Goal: Information Seeking & Learning: Learn about a topic

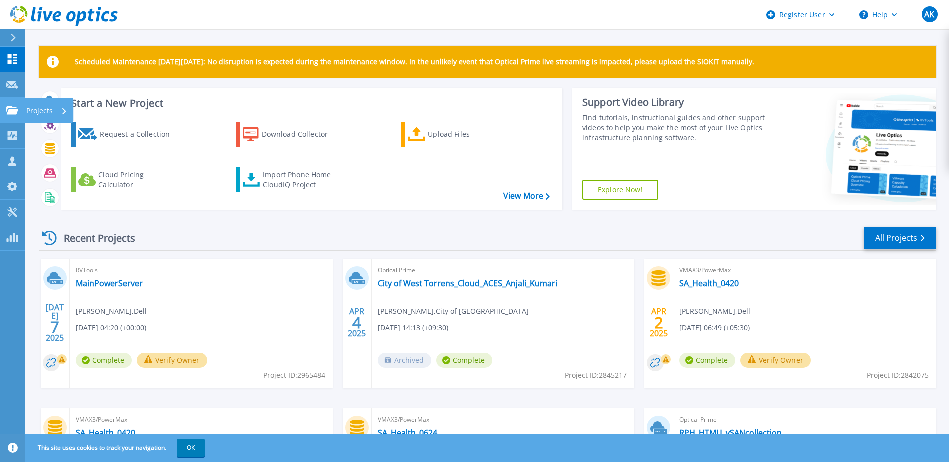
click at [18, 105] on link "Projects Projects" at bounding box center [12, 111] width 25 height 26
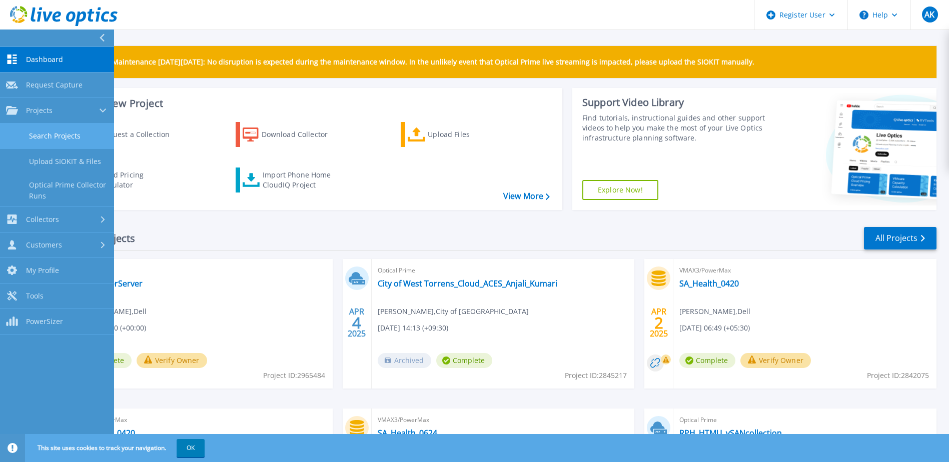
click at [52, 133] on link "Search Projects" at bounding box center [57, 137] width 114 height 26
click at [57, 138] on link "Search Projects" at bounding box center [57, 137] width 114 height 26
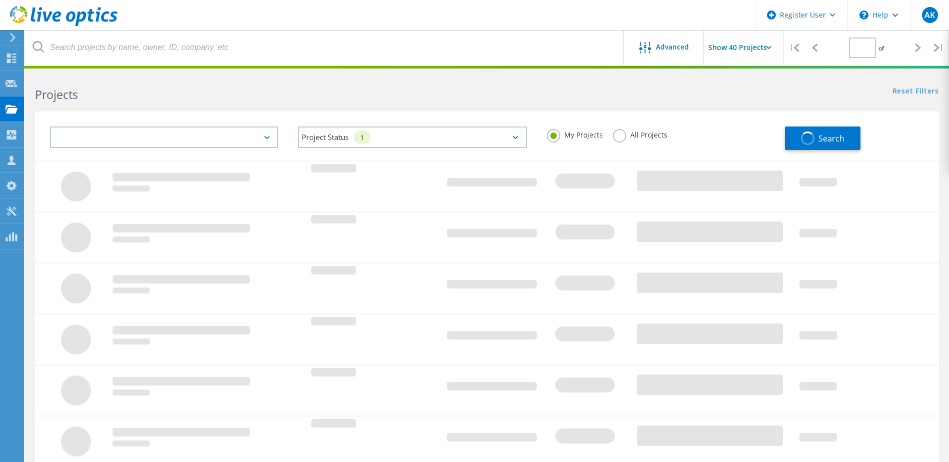
type input "1"
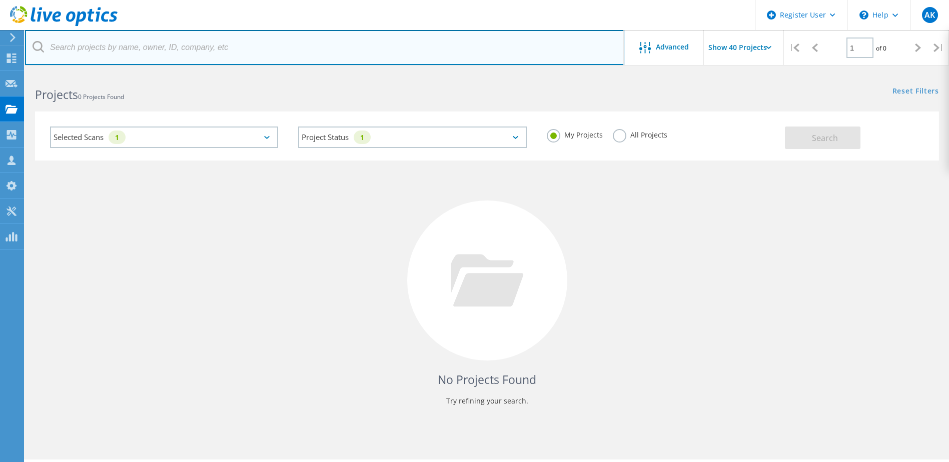
click at [193, 45] on input "text" at bounding box center [324, 47] width 599 height 35
paste input "3054372"
type input "3054372"
click at [164, 46] on input "3054372" at bounding box center [324, 47] width 599 height 35
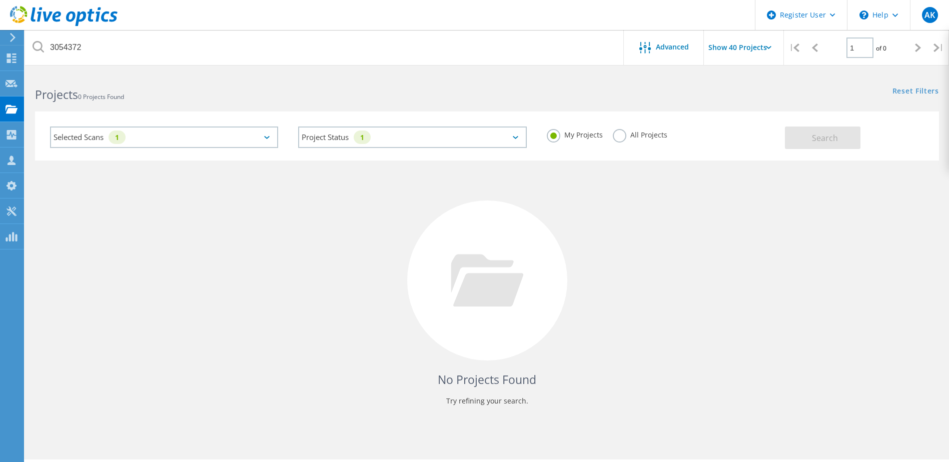
click at [42, 51] on icon at bounding box center [39, 47] width 12 height 12
click at [37, 45] on icon at bounding box center [39, 47] width 12 height 12
click at [618, 135] on label "All Projects" at bounding box center [640, 134] width 55 height 10
click at [0, 0] on input "All Projects" at bounding box center [0, 0] width 0 height 0
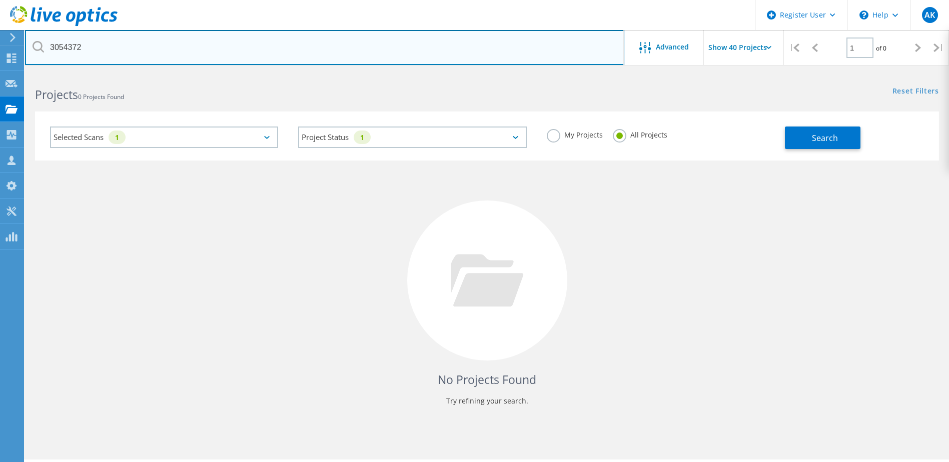
click at [104, 40] on input "3054372" at bounding box center [324, 47] width 599 height 35
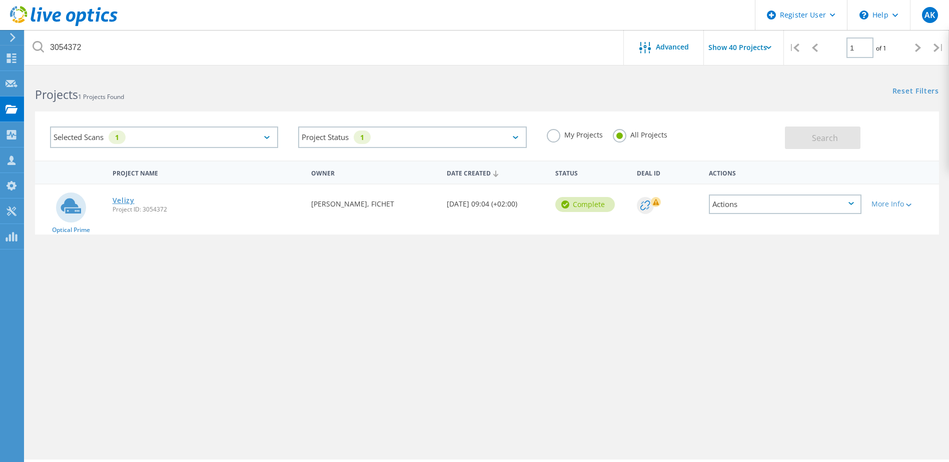
click at [123, 202] on link "Velizy" at bounding box center [124, 200] width 22 height 7
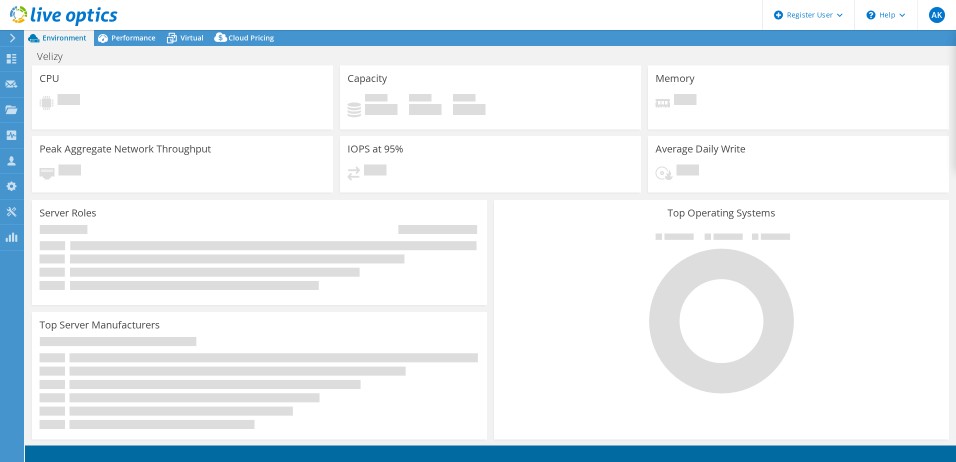
select select "USD"
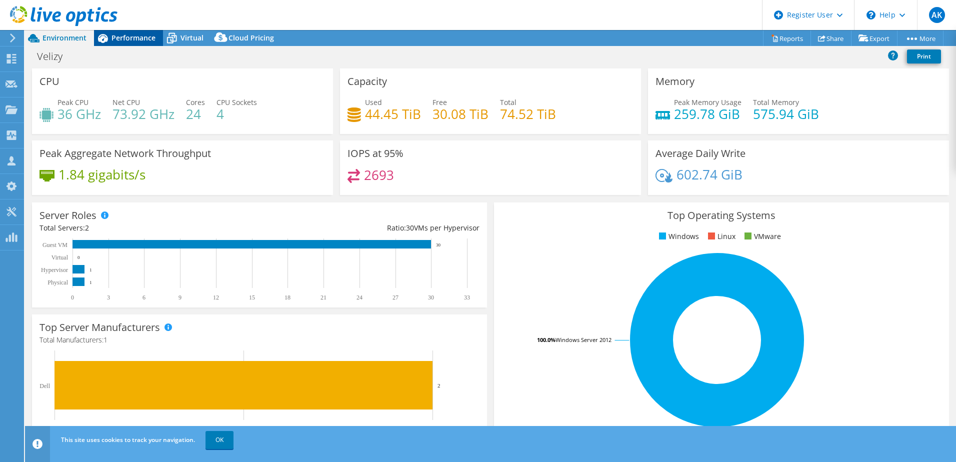
click at [134, 34] on span "Performance" at bounding box center [134, 38] width 44 height 10
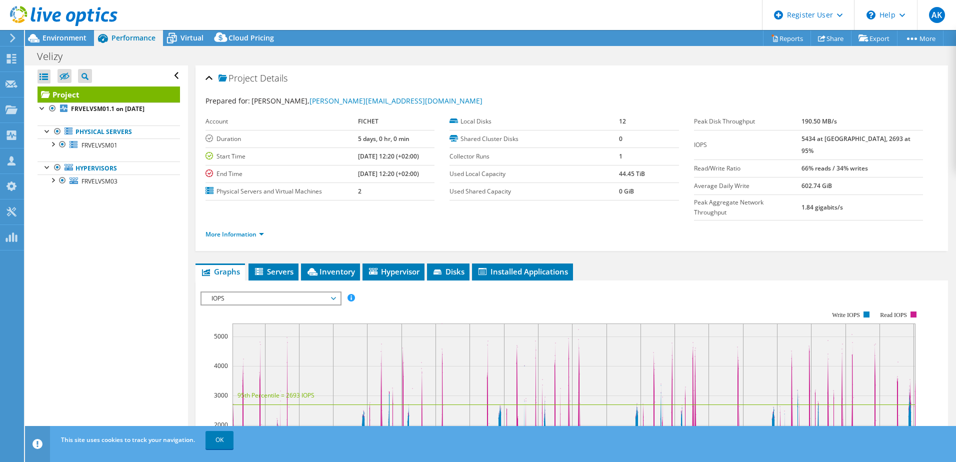
click at [273, 293] on span "IOPS" at bounding box center [271, 299] width 129 height 12
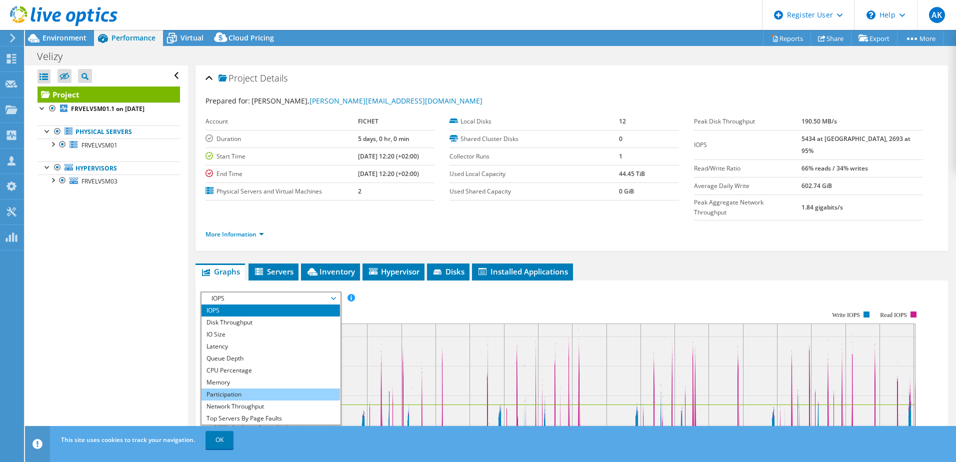
scroll to position [36, 0]
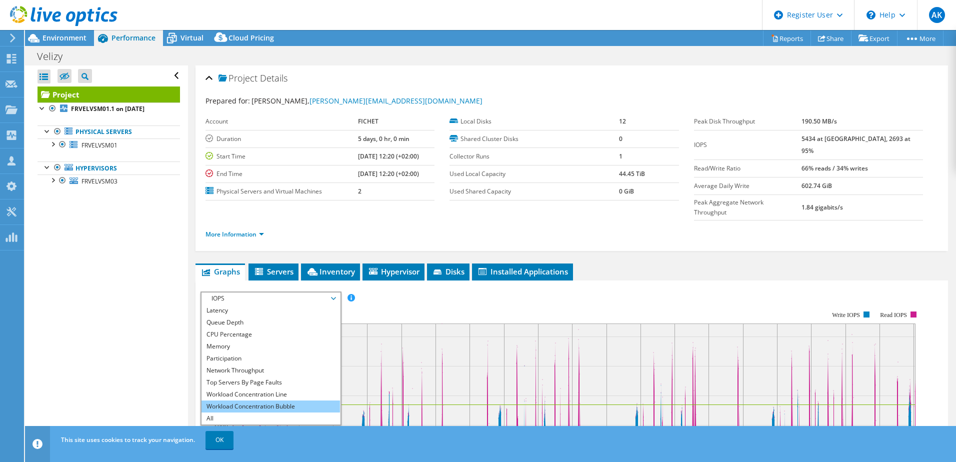
click at [287, 401] on li "Workload Concentration Bubble" at bounding box center [271, 407] width 139 height 12
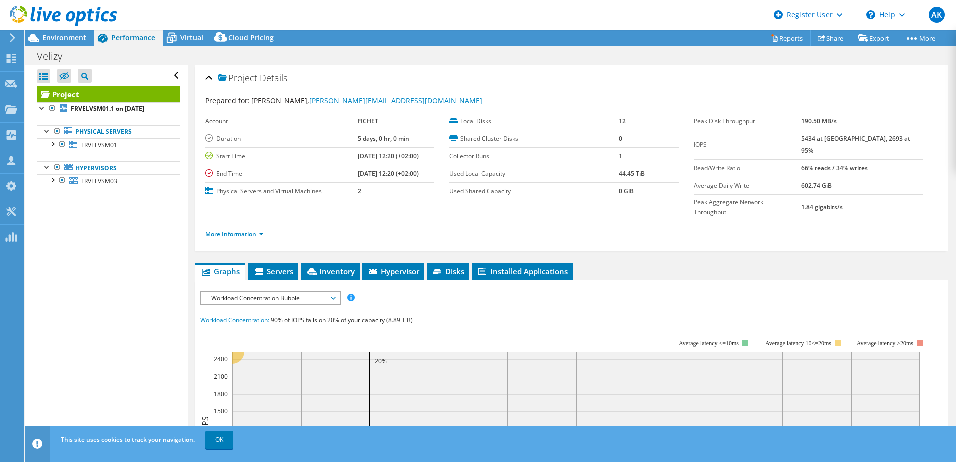
click at [247, 230] on link "More Information" at bounding box center [235, 234] width 59 height 9
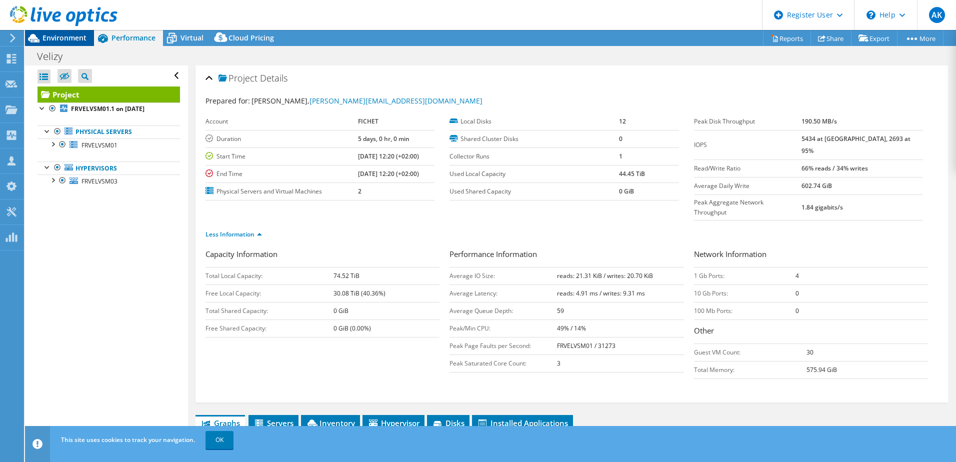
click at [73, 41] on span "Environment" at bounding box center [65, 38] width 44 height 10
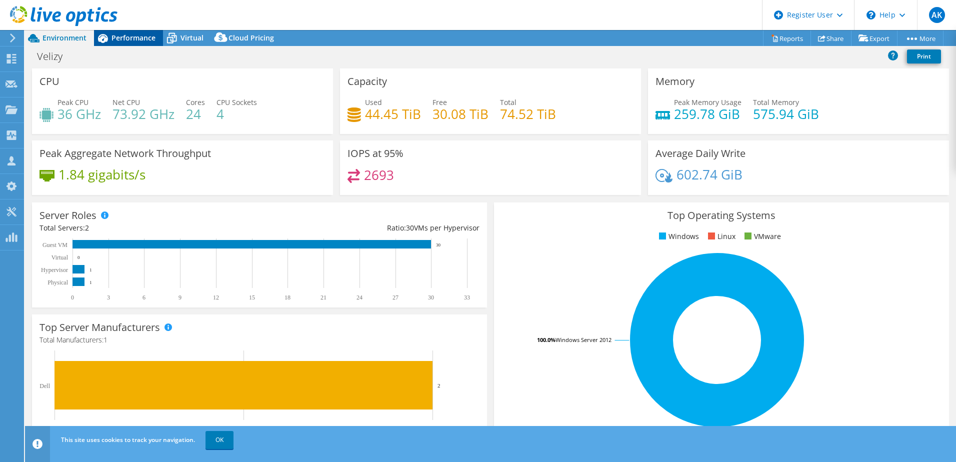
click at [138, 38] on span "Performance" at bounding box center [134, 38] width 44 height 10
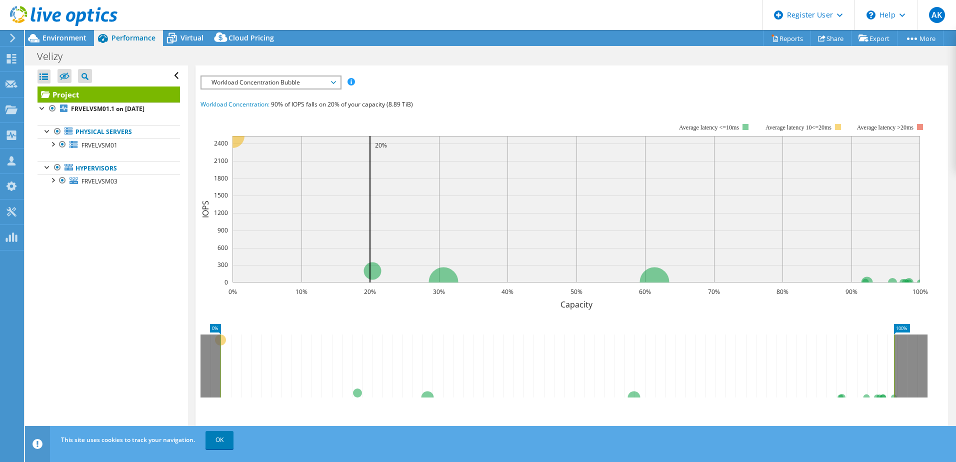
scroll to position [350, 0]
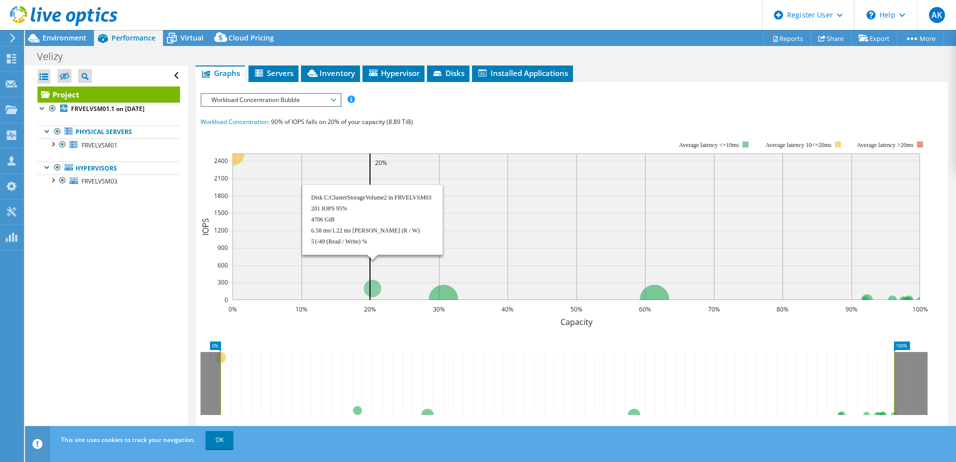
click at [368, 280] on circle at bounding box center [373, 289] width 18 height 18
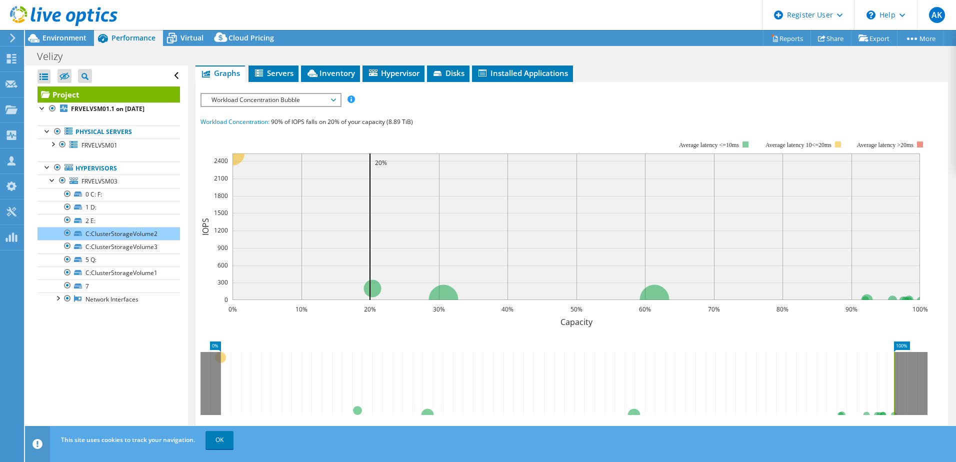
click at [341, 352] on icon at bounding box center [558, 383] width 674 height 63
